Goal: Information Seeking & Learning: Learn about a topic

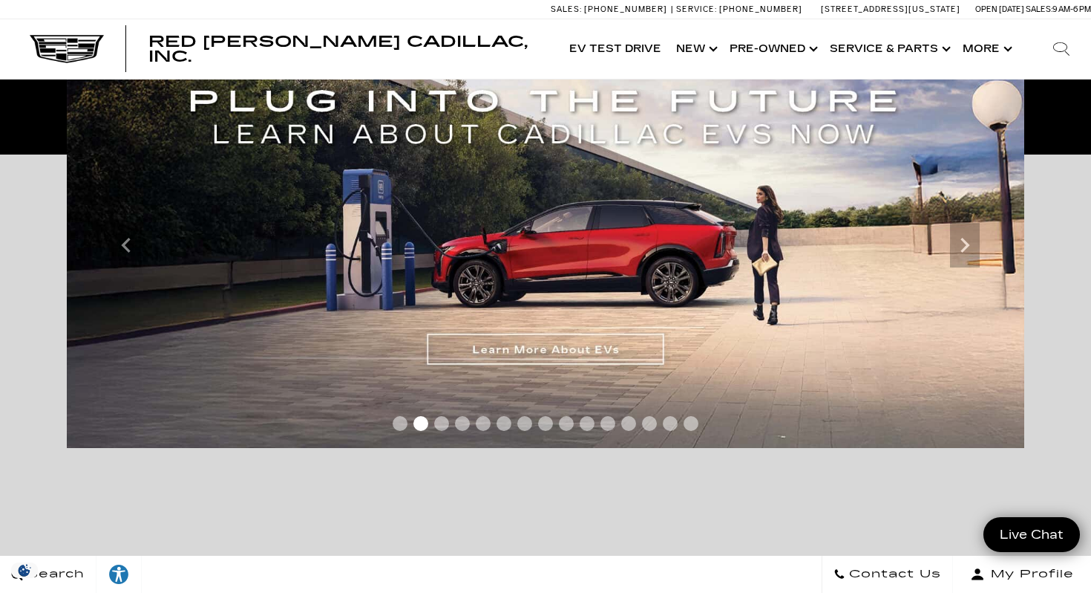
scroll to position [311, 0]
click at [118, 258] on icon "Previous" at bounding box center [126, 246] width 30 height 30
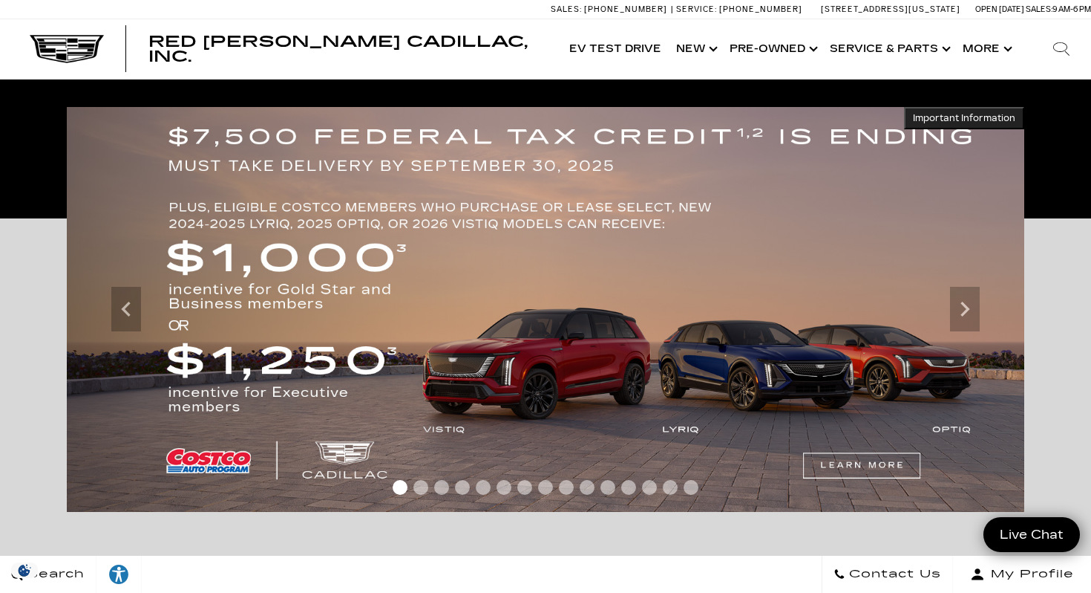
scroll to position [247, 0]
click at [979, 316] on icon "Next" at bounding box center [965, 310] width 30 height 30
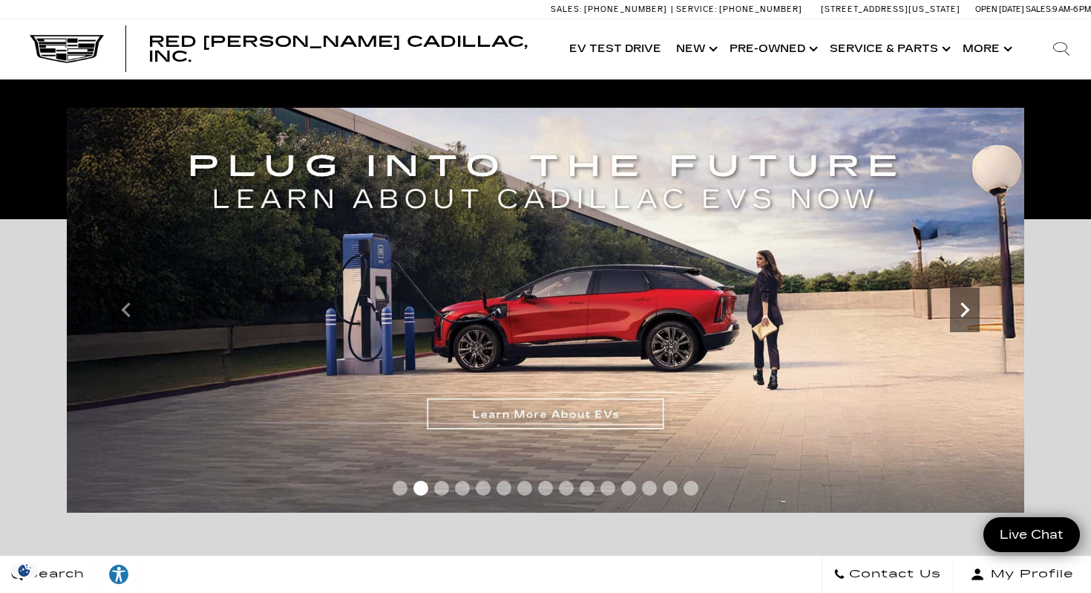
click at [975, 316] on icon "Next" at bounding box center [965, 310] width 30 height 30
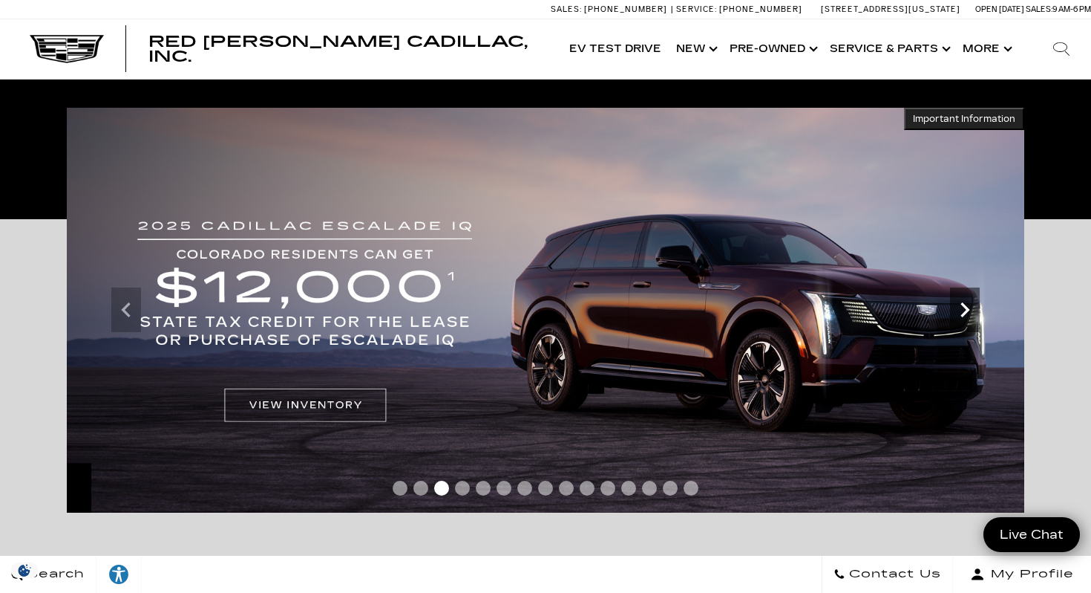
click at [964, 305] on icon "Next" at bounding box center [965, 309] width 9 height 15
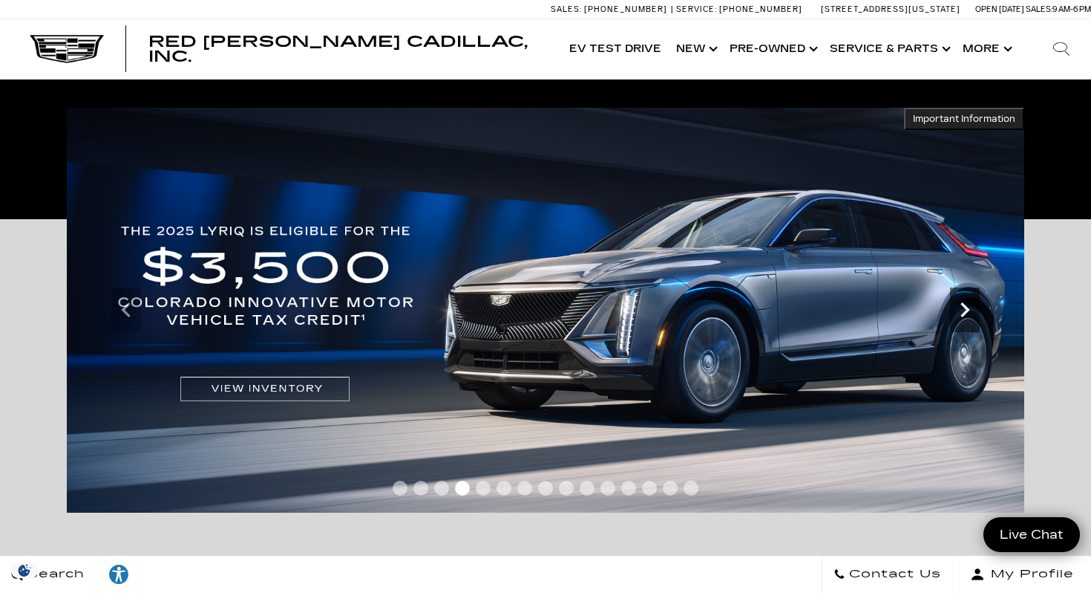
click at [970, 315] on icon "Next" at bounding box center [965, 310] width 30 height 30
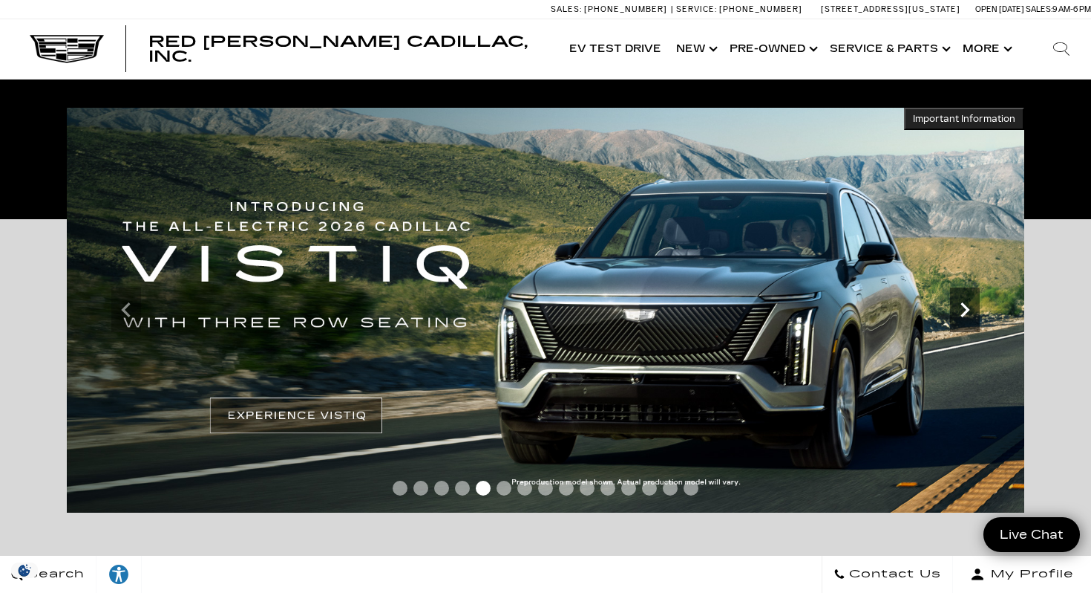
click at [970, 315] on icon "Next" at bounding box center [965, 310] width 30 height 30
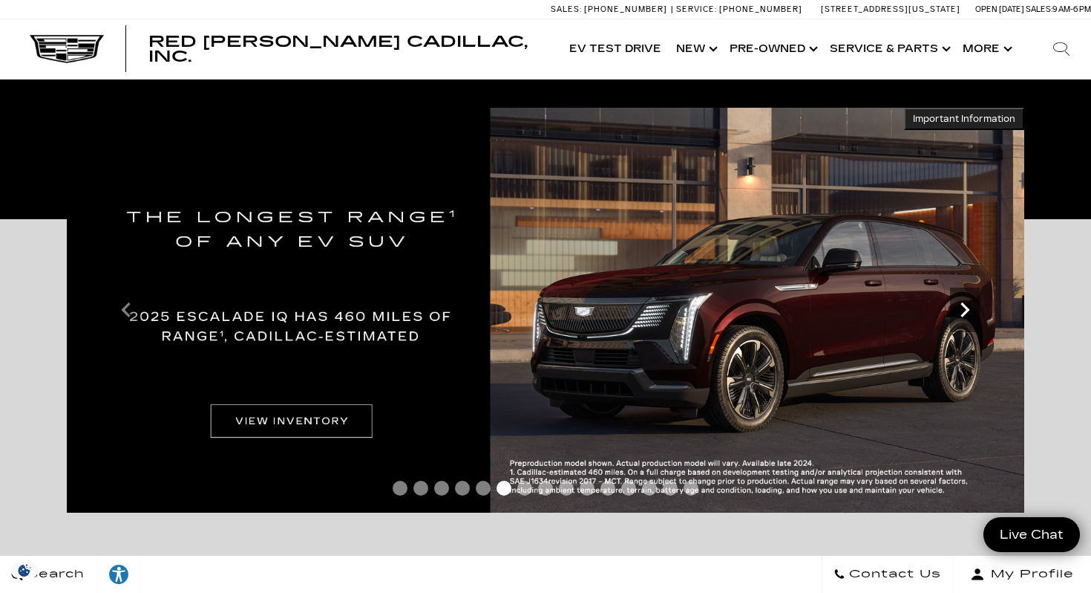
click at [970, 315] on icon "Next" at bounding box center [965, 310] width 30 height 30
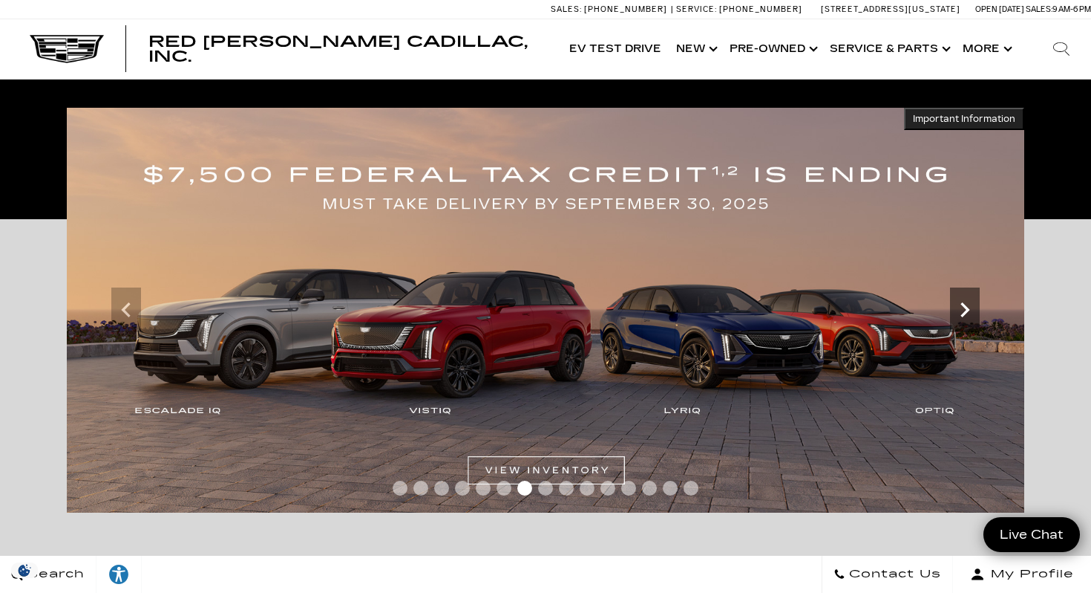
click at [970, 315] on icon "Next" at bounding box center [965, 310] width 30 height 30
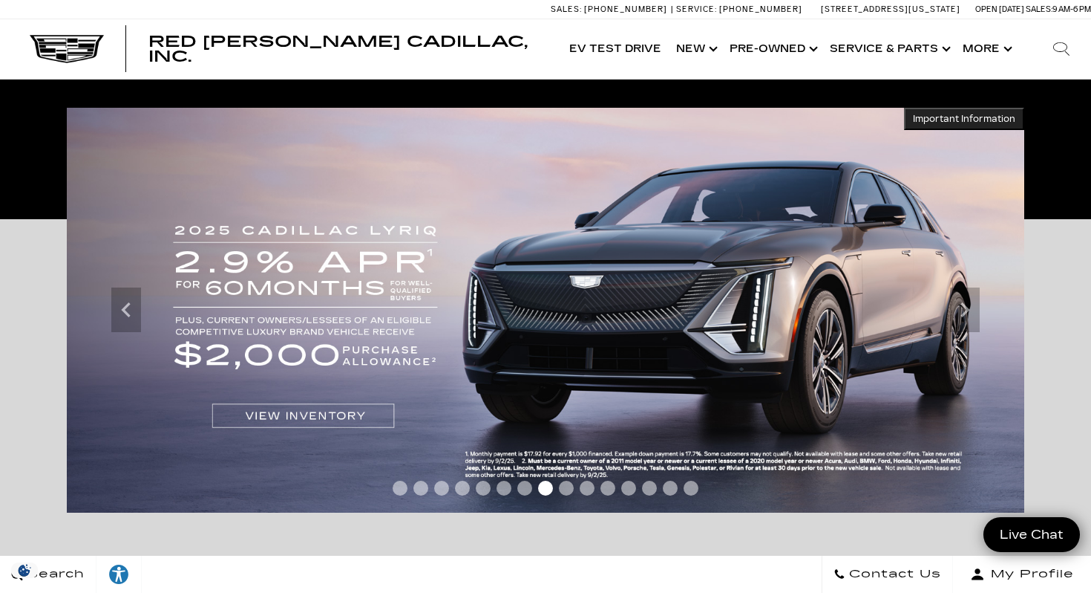
click at [258, 425] on img at bounding box center [546, 310] width 958 height 405
click at [284, 411] on img at bounding box center [546, 310] width 958 height 405
click at [307, 411] on img at bounding box center [546, 310] width 958 height 405
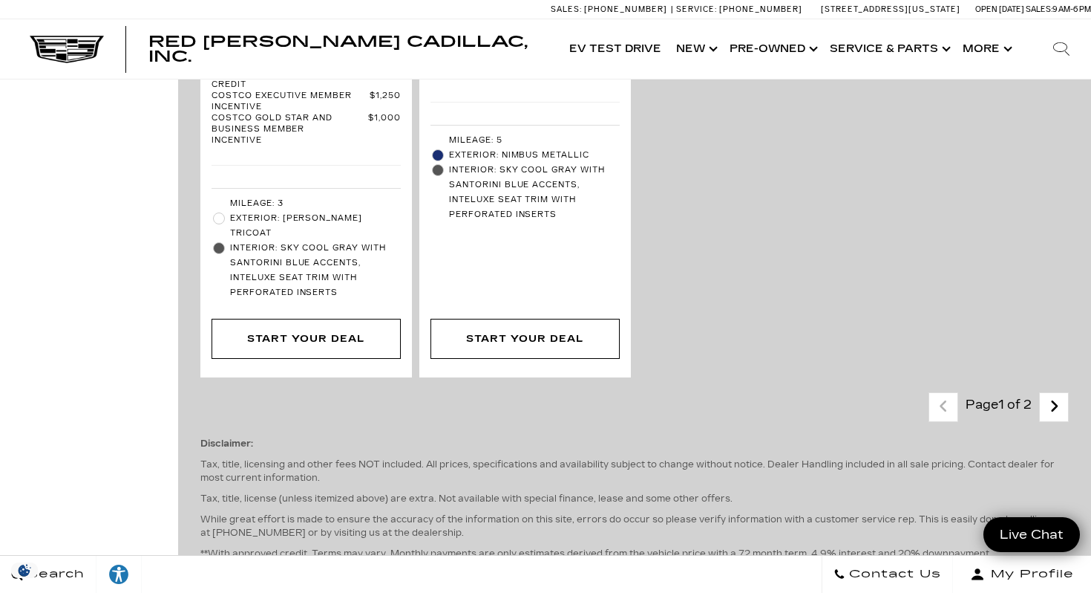
scroll to position [4801, 0]
click at [1060, 395] on link "Next - Page" at bounding box center [1055, 408] width 32 height 26
